Goal: Task Accomplishment & Management: Use online tool/utility

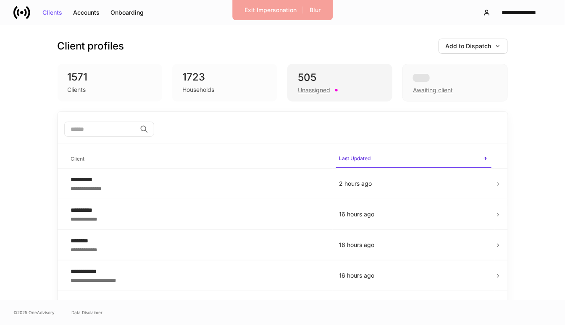
click at [341, 87] on div "Unassigned" at bounding box center [340, 89] width 84 height 10
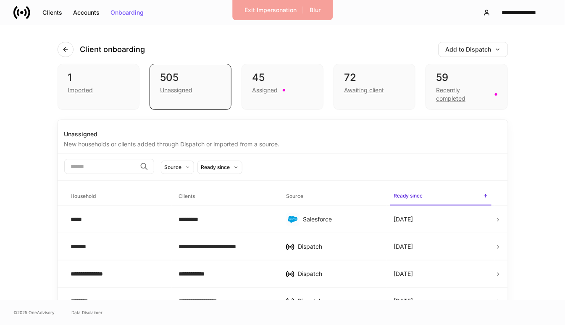
click at [341, 87] on div "72 Awaiting client" at bounding box center [374, 87] width 82 height 46
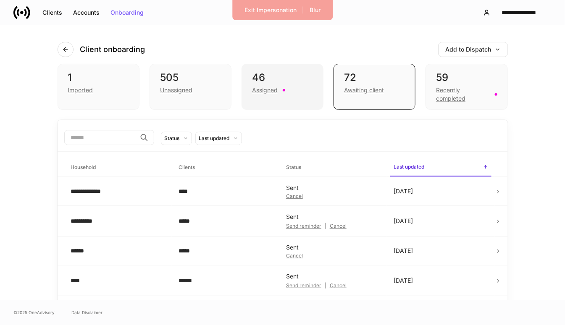
click at [295, 82] on div "46" at bounding box center [282, 77] width 61 height 13
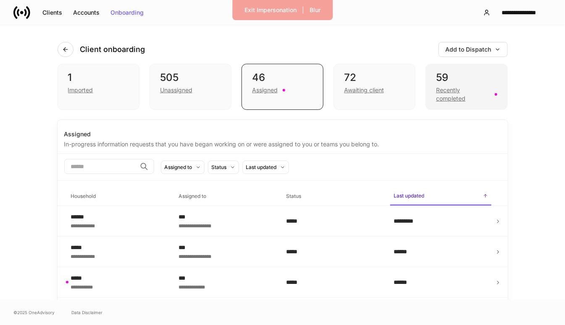
click at [433, 107] on div "59 Recently completed" at bounding box center [466, 87] width 82 height 46
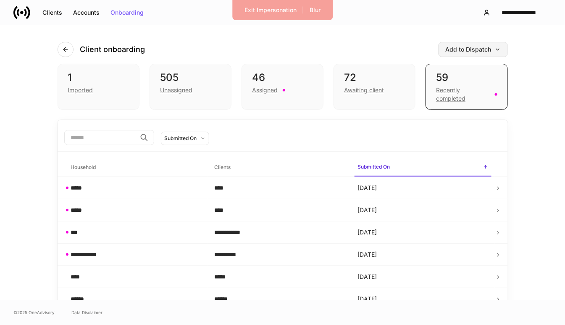
click at [485, 49] on div "Add to Dispatch" at bounding box center [472, 50] width 55 height 6
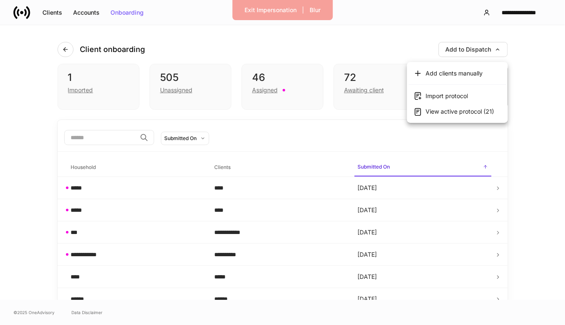
click at [463, 34] on div at bounding box center [282, 162] width 565 height 325
